Goal: Navigation & Orientation: Find specific page/section

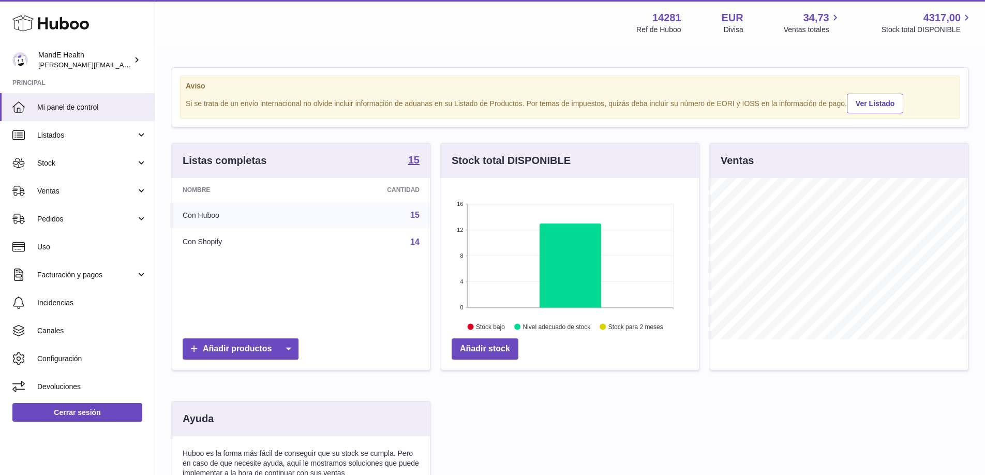
scroll to position [161, 258]
click at [86, 221] on span "Pedidos" at bounding box center [86, 219] width 99 height 10
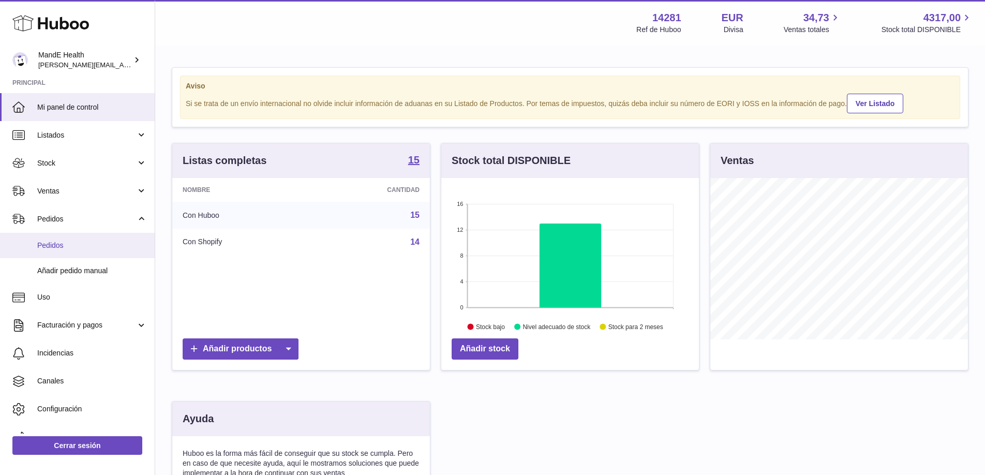
click at [77, 254] on link "Pedidos" at bounding box center [77, 245] width 155 height 25
click at [68, 24] on use at bounding box center [50, 24] width 77 height 16
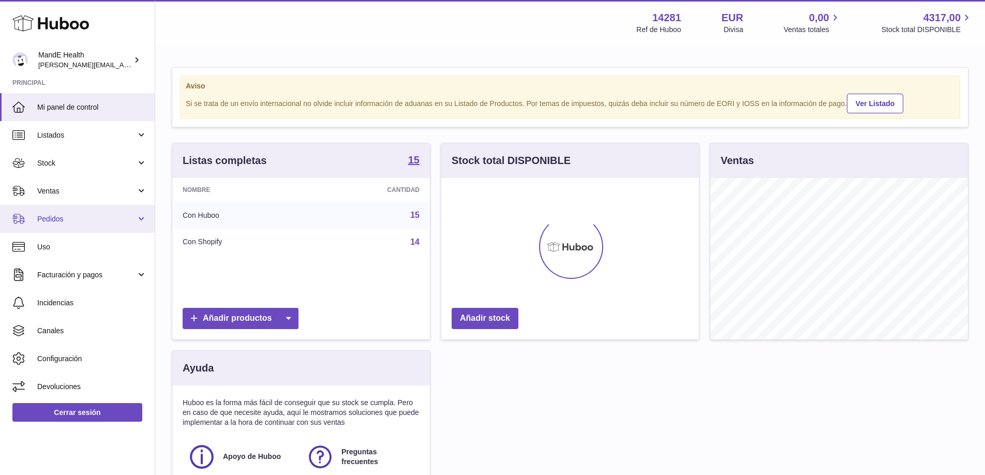
scroll to position [161, 258]
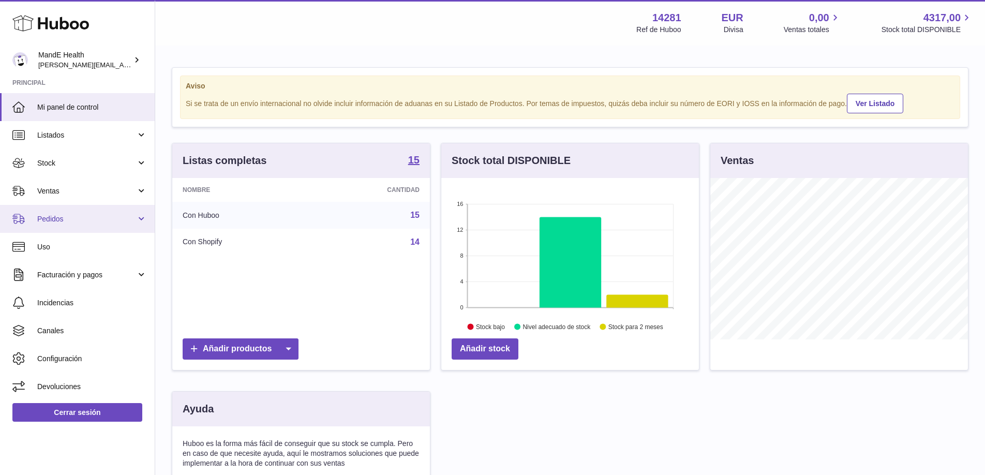
click at [37, 220] on span "Pedidos" at bounding box center [86, 219] width 99 height 10
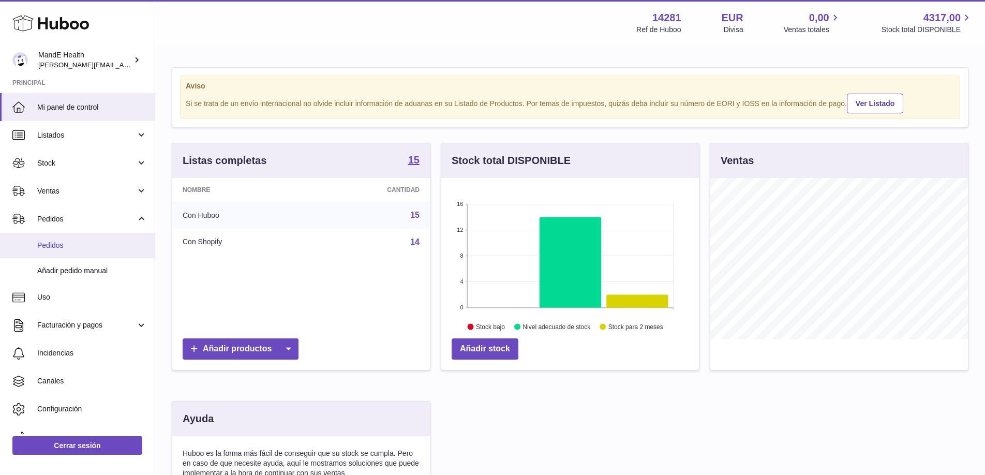
click at [58, 248] on span "Pedidos" at bounding box center [92, 245] width 110 height 10
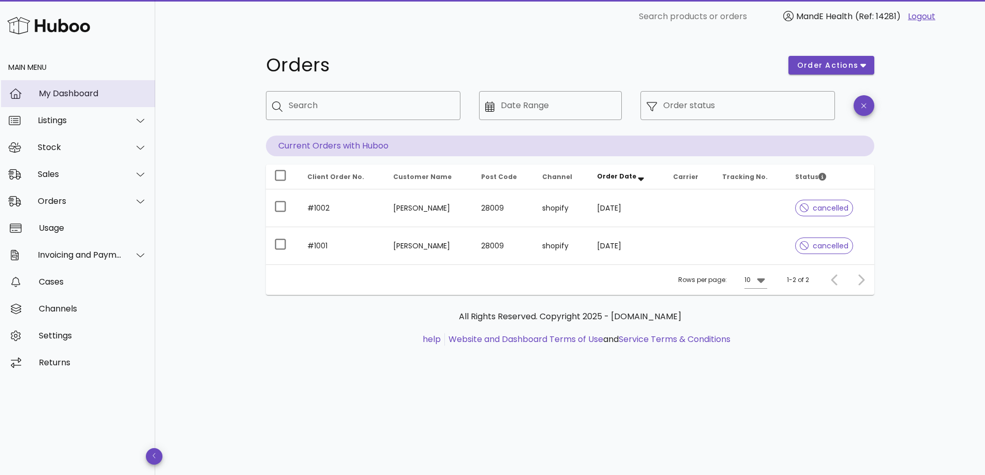
click at [50, 94] on div "My Dashboard" at bounding box center [93, 93] width 108 height 10
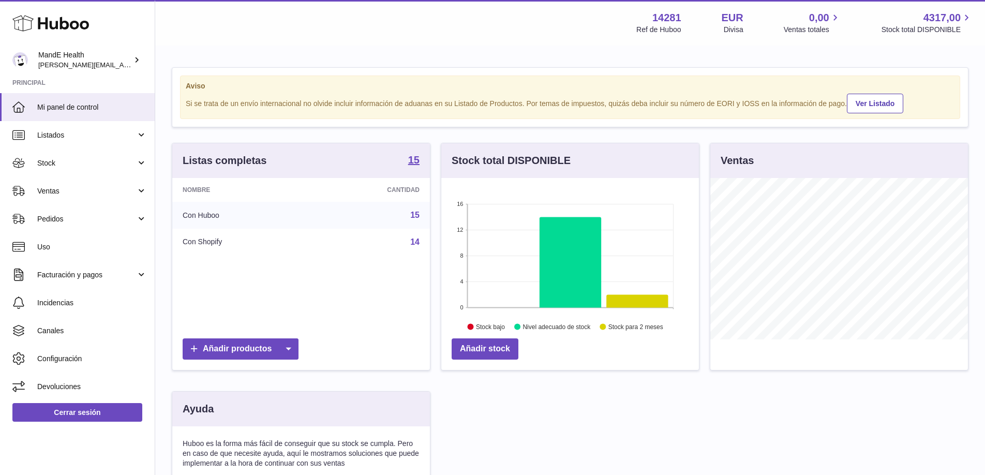
scroll to position [161, 258]
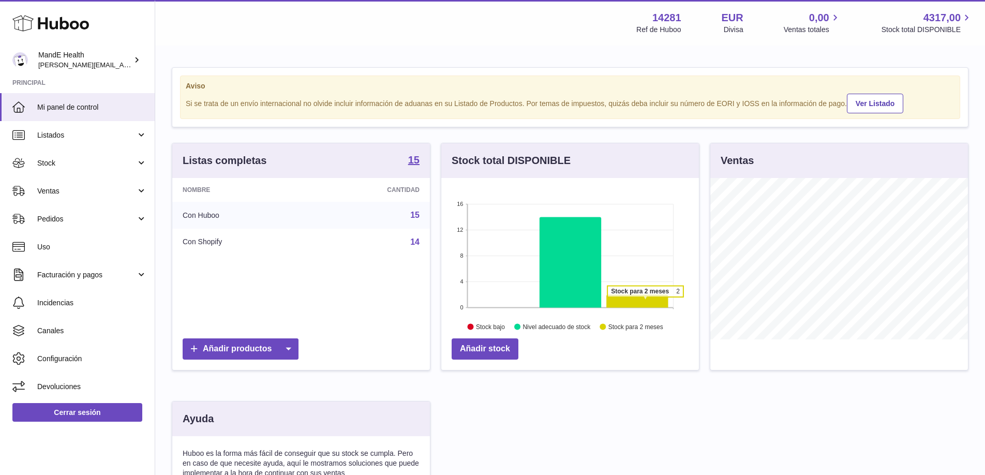
click at [645, 302] on icon at bounding box center [637, 301] width 62 height 13
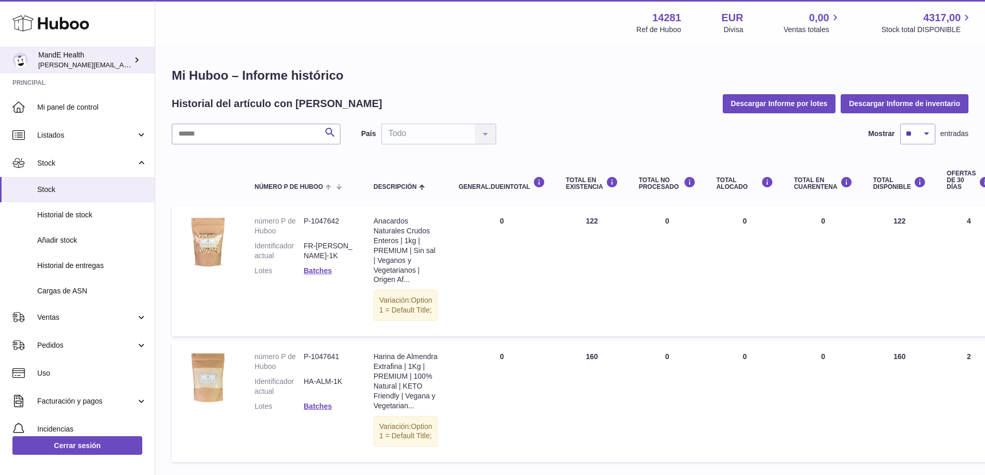
click at [63, 62] on span "[PERSON_NAME][EMAIL_ADDRESS][PERSON_NAME][DOMAIN_NAME]" at bounding box center [150, 65] width 224 height 8
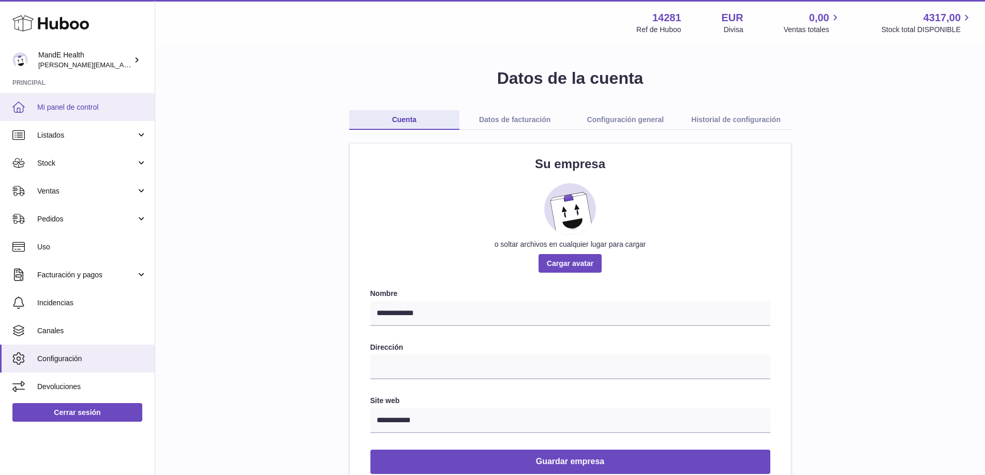
click at [59, 105] on span "Mi panel de control" at bounding box center [92, 107] width 110 height 10
